Goal: Find specific page/section: Find specific page/section

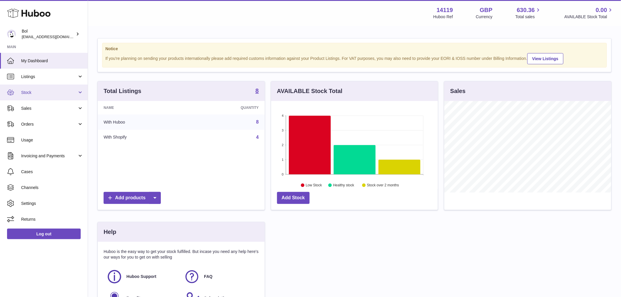
scroll to position [92, 167]
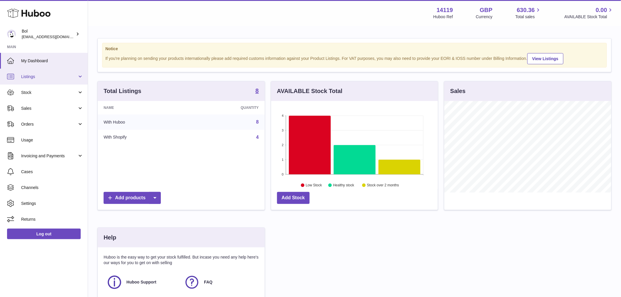
click at [38, 79] on span "Listings" at bounding box center [49, 77] width 56 height 6
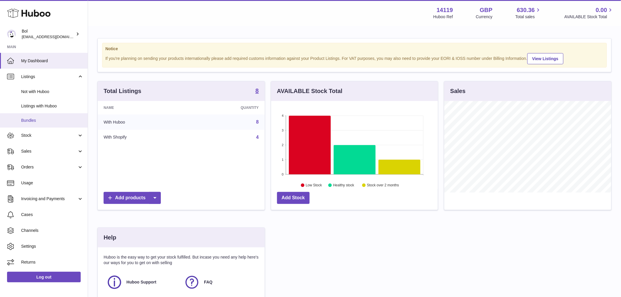
click at [50, 119] on span "Bundles" at bounding box center [52, 121] width 62 height 6
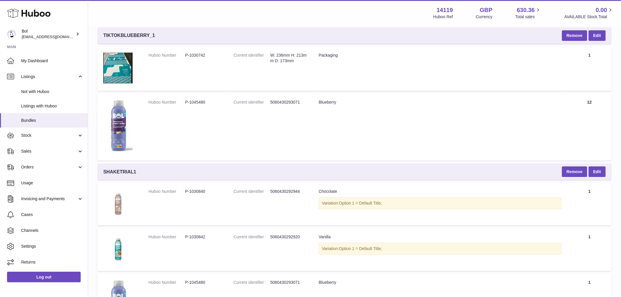
scroll to position [783, 0]
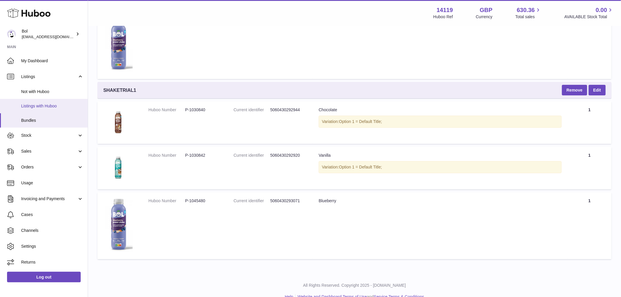
click at [48, 104] on span "Listings with Huboo" at bounding box center [52, 106] width 62 height 6
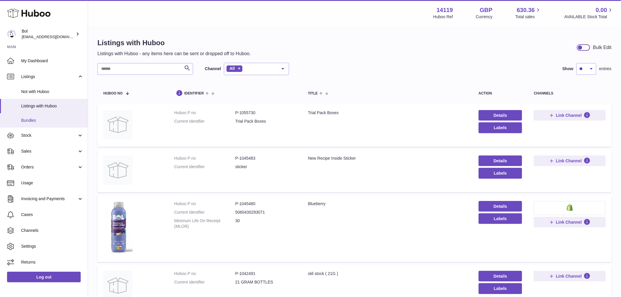
click at [43, 120] on span "Bundles" at bounding box center [52, 121] width 62 height 6
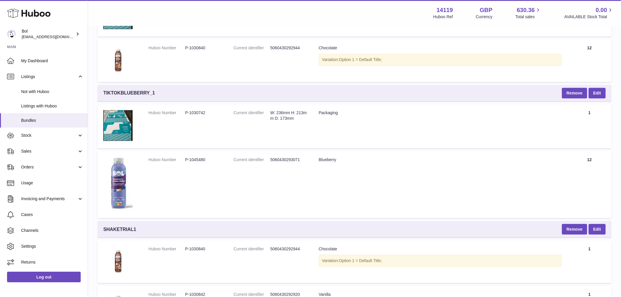
scroll to position [792, 0]
